Goal: Transaction & Acquisition: Obtain resource

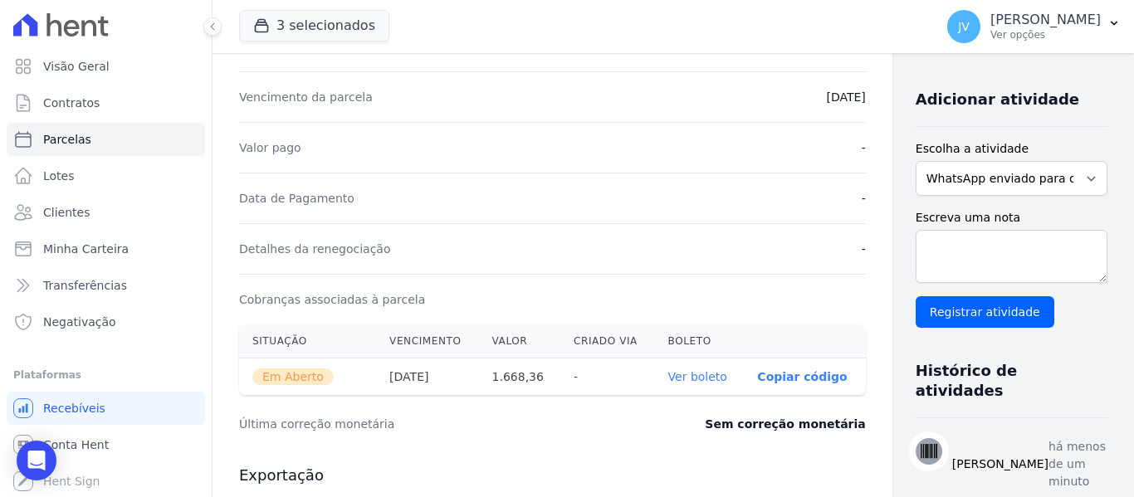
scroll to position [332, 0]
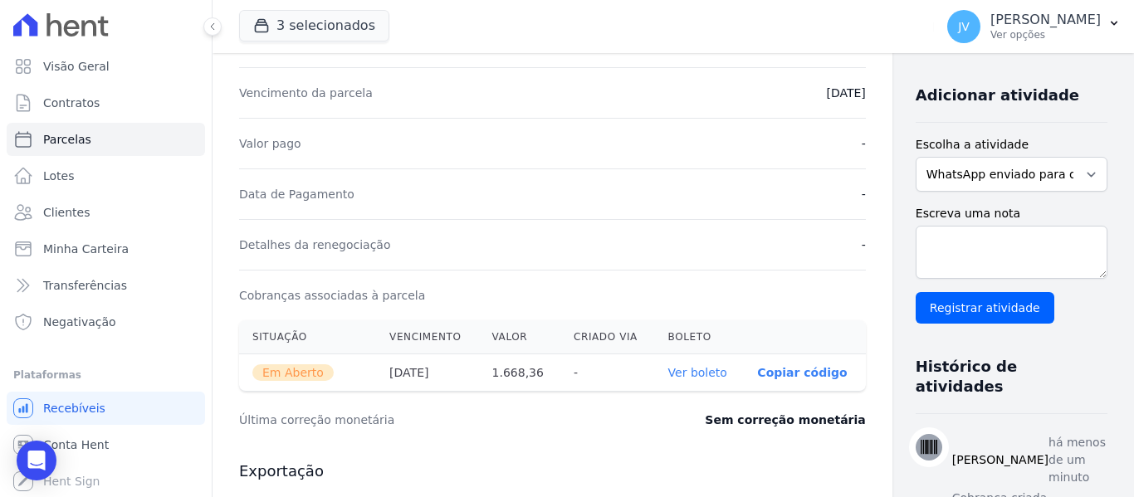
click at [668, 366] on link "Ver boleto" at bounding box center [697, 372] width 59 height 13
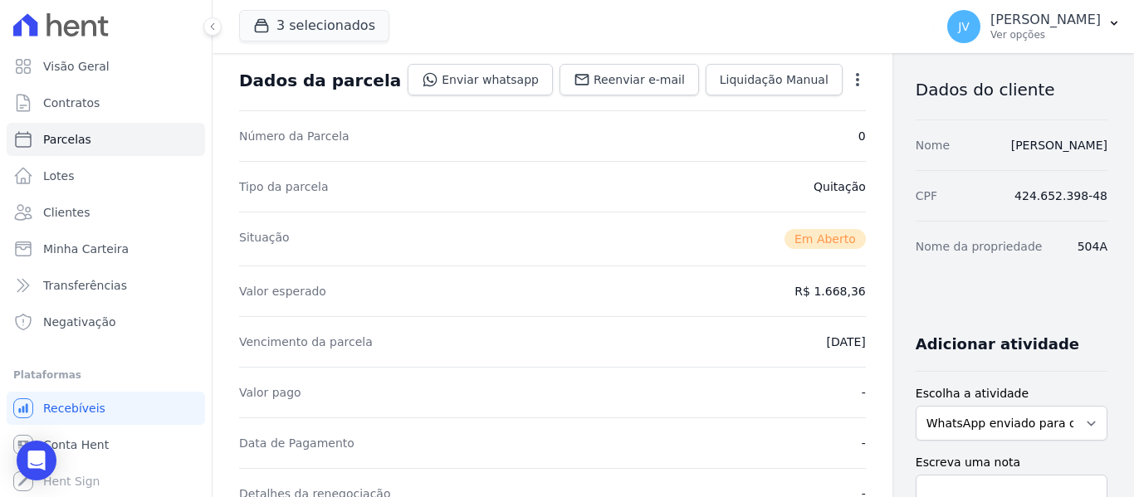
scroll to position [0, 0]
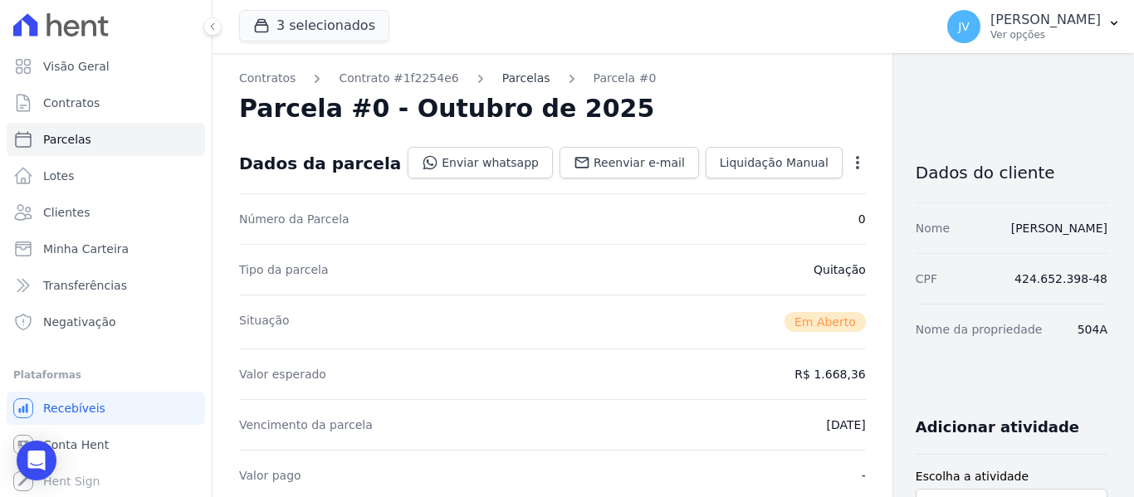
click at [505, 81] on link "Parcelas" at bounding box center [526, 78] width 48 height 17
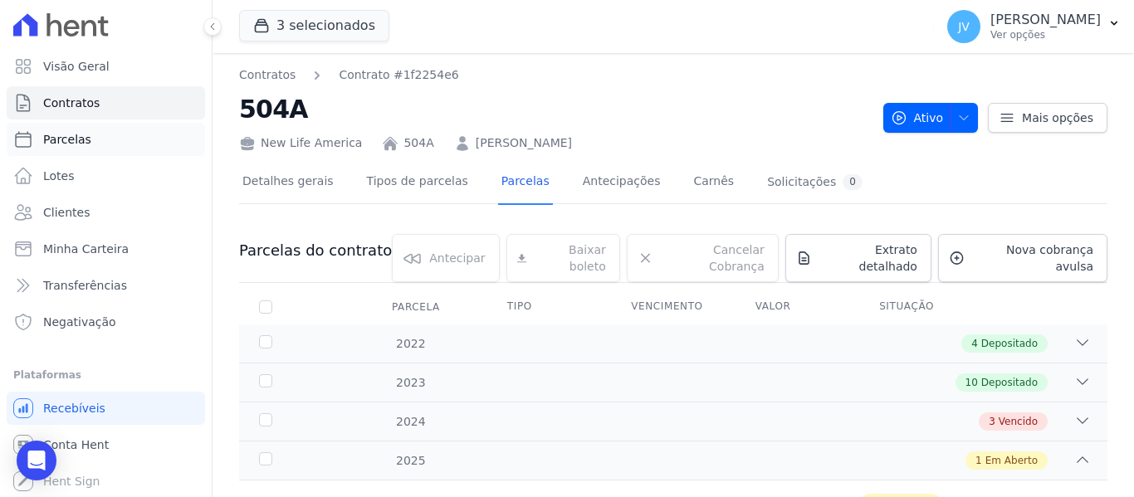
click at [73, 133] on span "Parcelas" at bounding box center [67, 139] width 48 height 17
select select
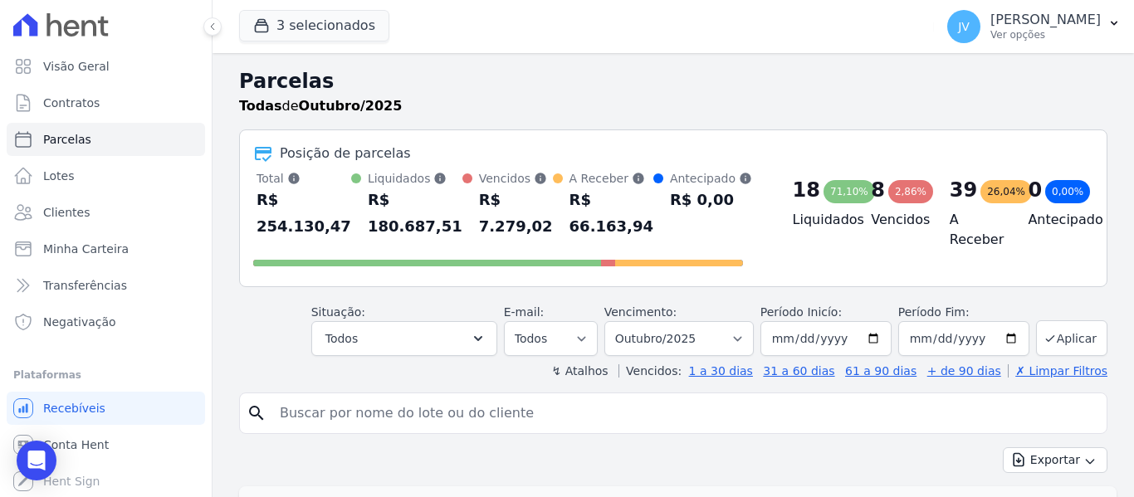
click at [461, 405] on input "search" at bounding box center [685, 413] width 830 height 33
type input "ednaldo"
select select
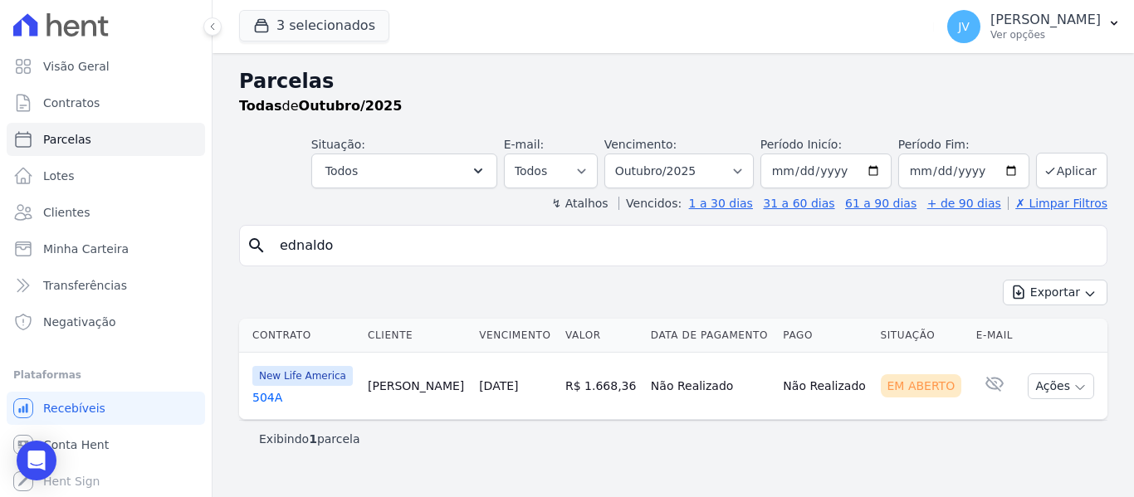
click at [485, 383] on link "[DATE]" at bounding box center [498, 385] width 39 height 13
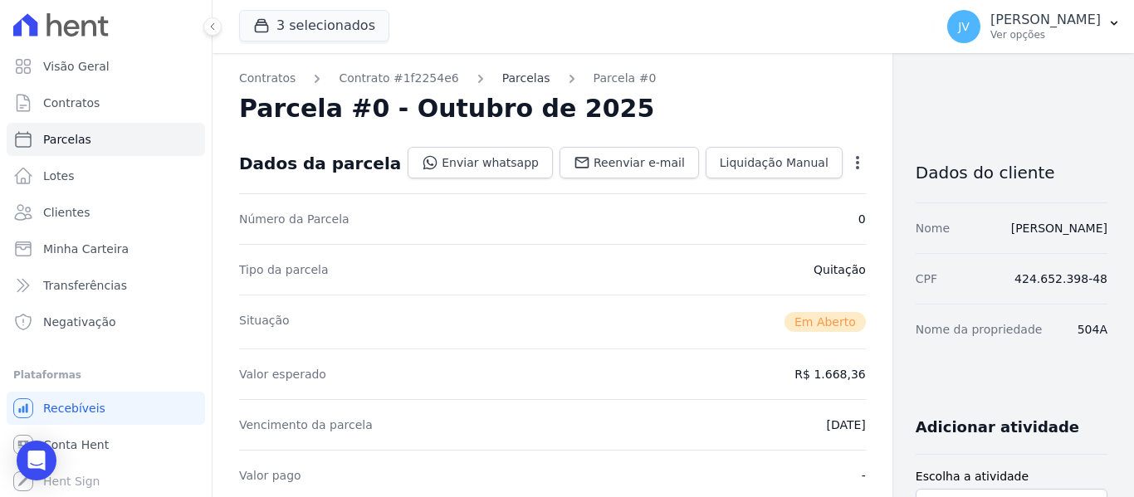
click at [502, 74] on link "Parcelas" at bounding box center [526, 78] width 48 height 17
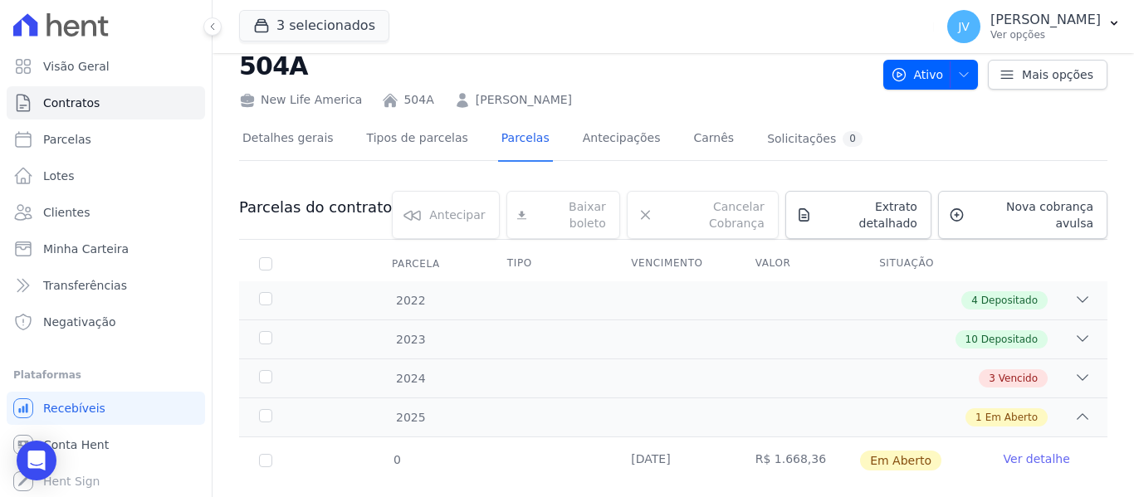
scroll to position [66, 0]
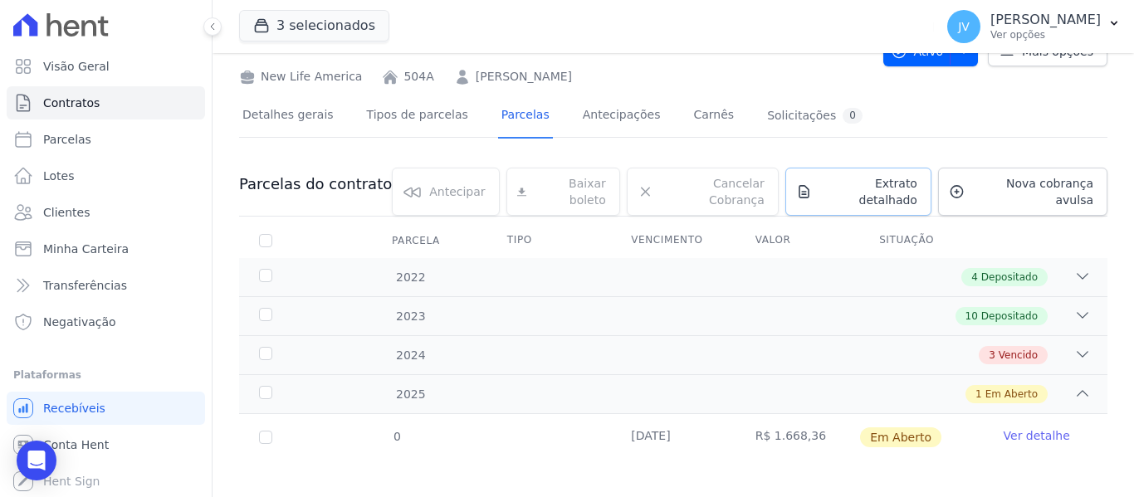
click at [863, 185] on span "Extrato detalhado" at bounding box center [867, 191] width 99 height 33
click at [1070, 193] on link "Exportar PDF" at bounding box center [1082, 188] width 90 height 20
